Goal: Navigation & Orientation: Find specific page/section

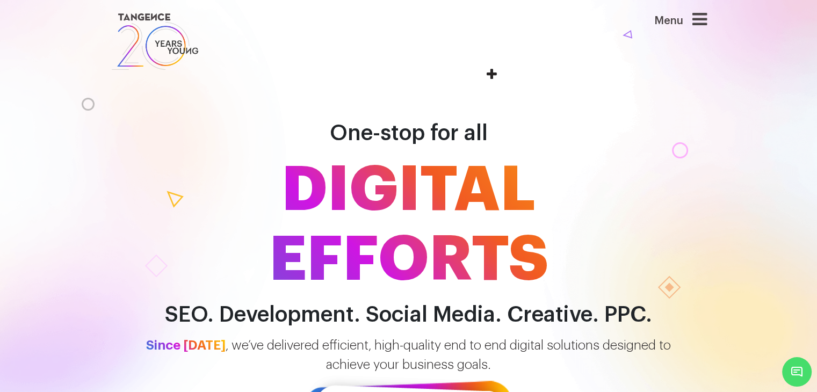
click at [698, 24] on icon at bounding box center [699, 19] width 15 height 17
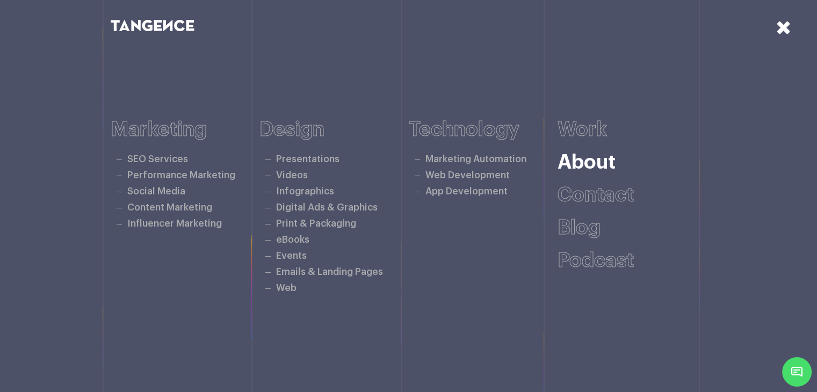
click at [601, 163] on link "About" at bounding box center [587, 163] width 58 height 20
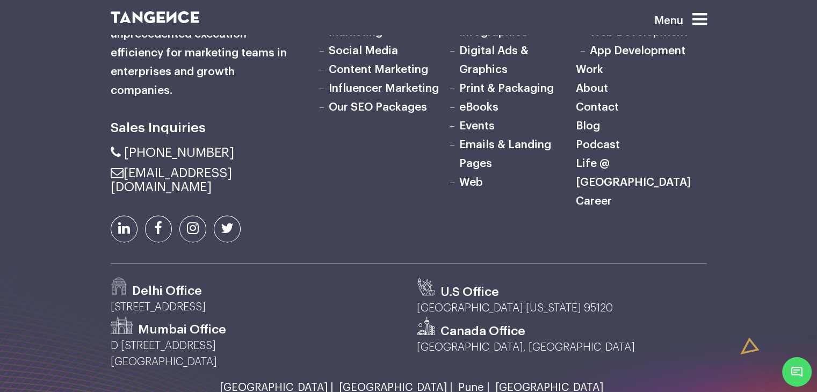
scroll to position [1343, 0]
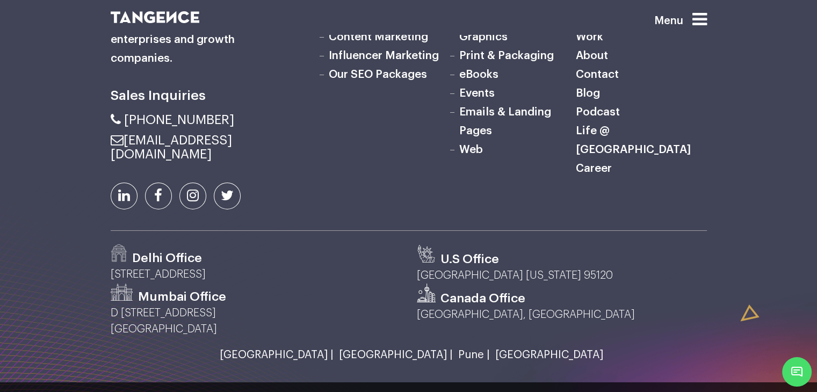
scroll to position [3581, 0]
